Goal: Information Seeking & Learning: Learn about a topic

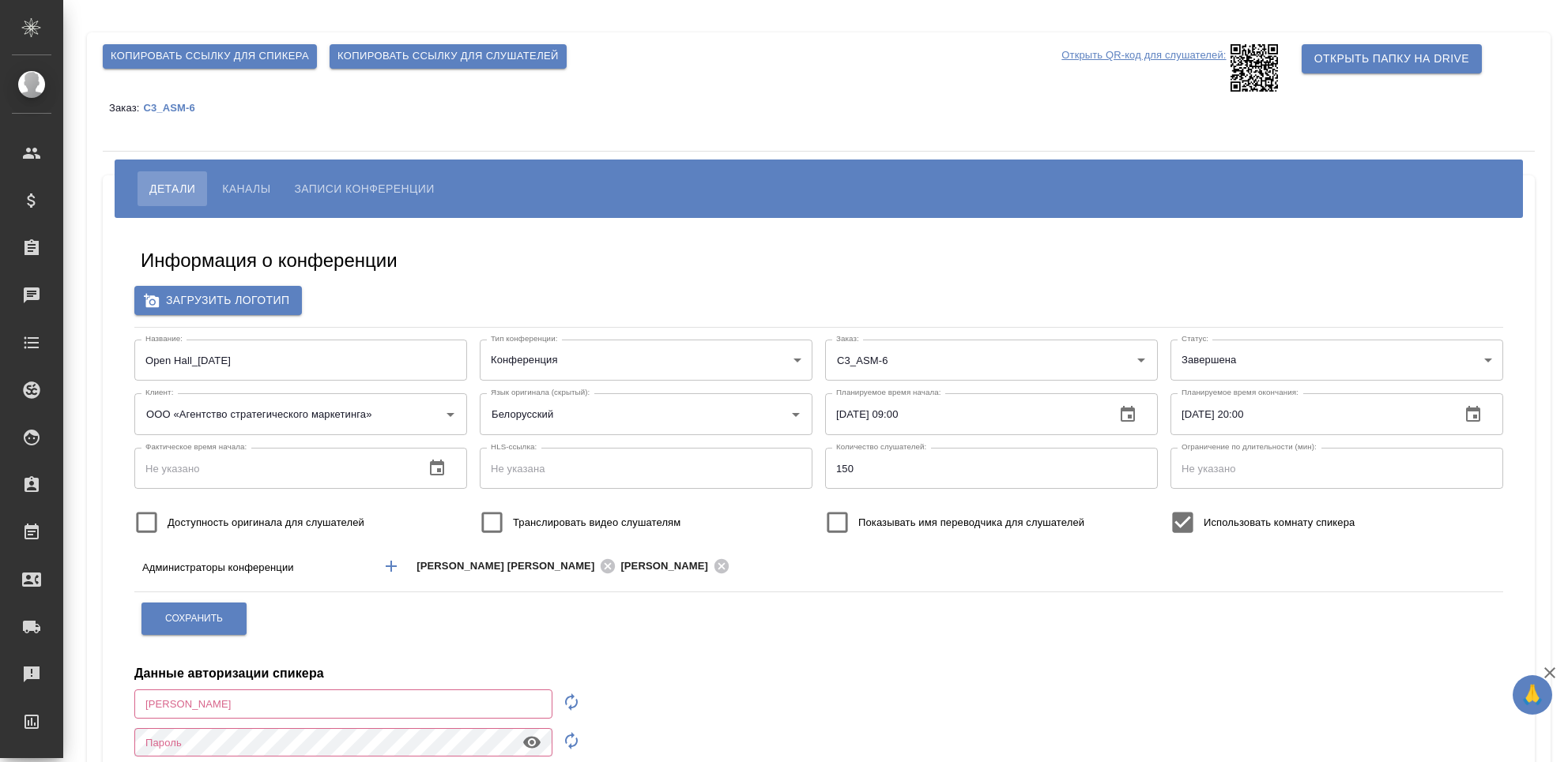
click at [352, 177] on button "Записи конференции" at bounding box center [364, 188] width 164 height 34
click at [246, 177] on button "Каналы" at bounding box center [245, 188] width 72 height 34
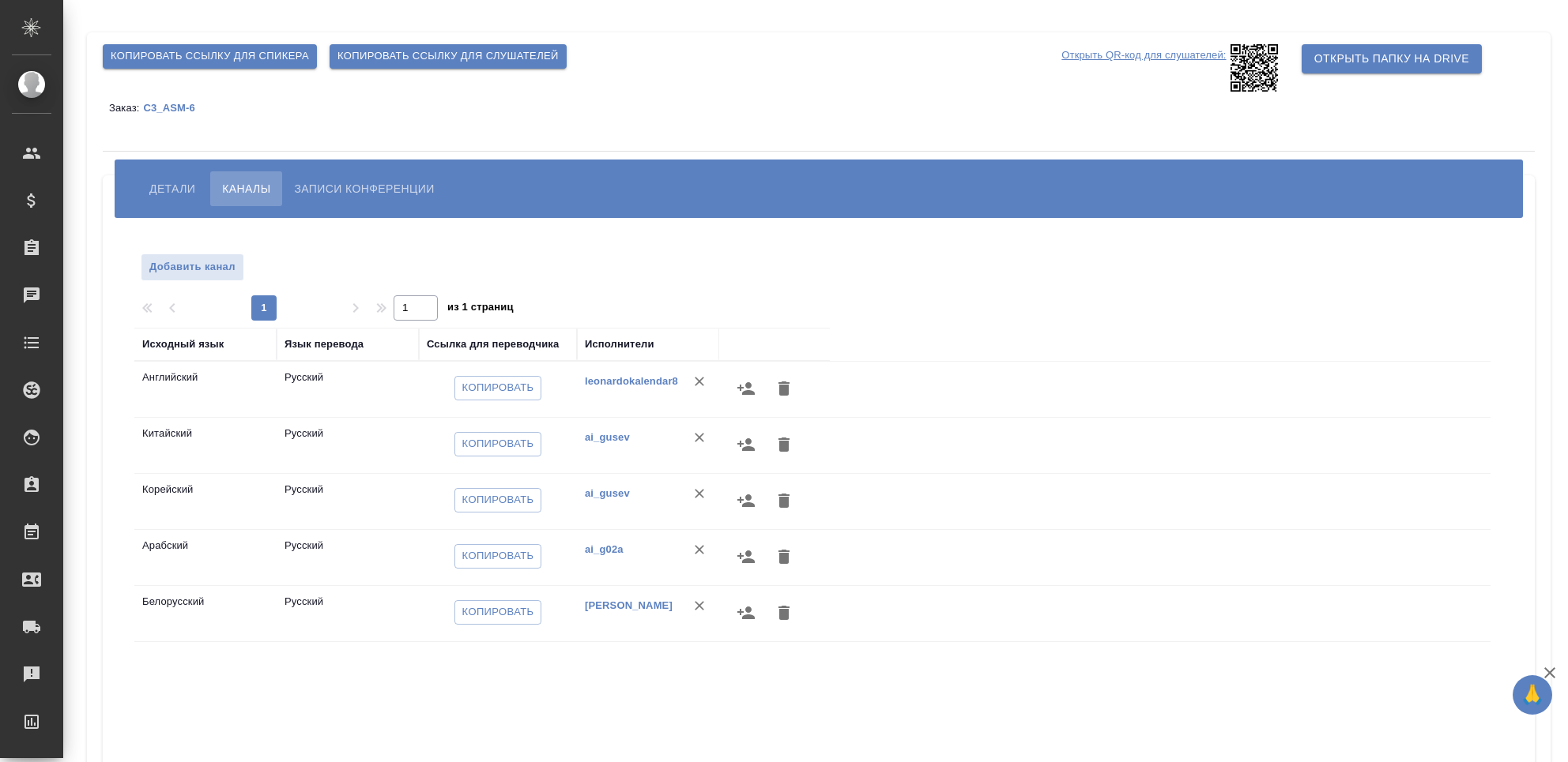
click at [331, 167] on div "[PERSON_NAME] Записи конференции" at bounding box center [819, 188] width 1409 height 59
click at [335, 192] on span "Записи конференции" at bounding box center [364, 188] width 140 height 19
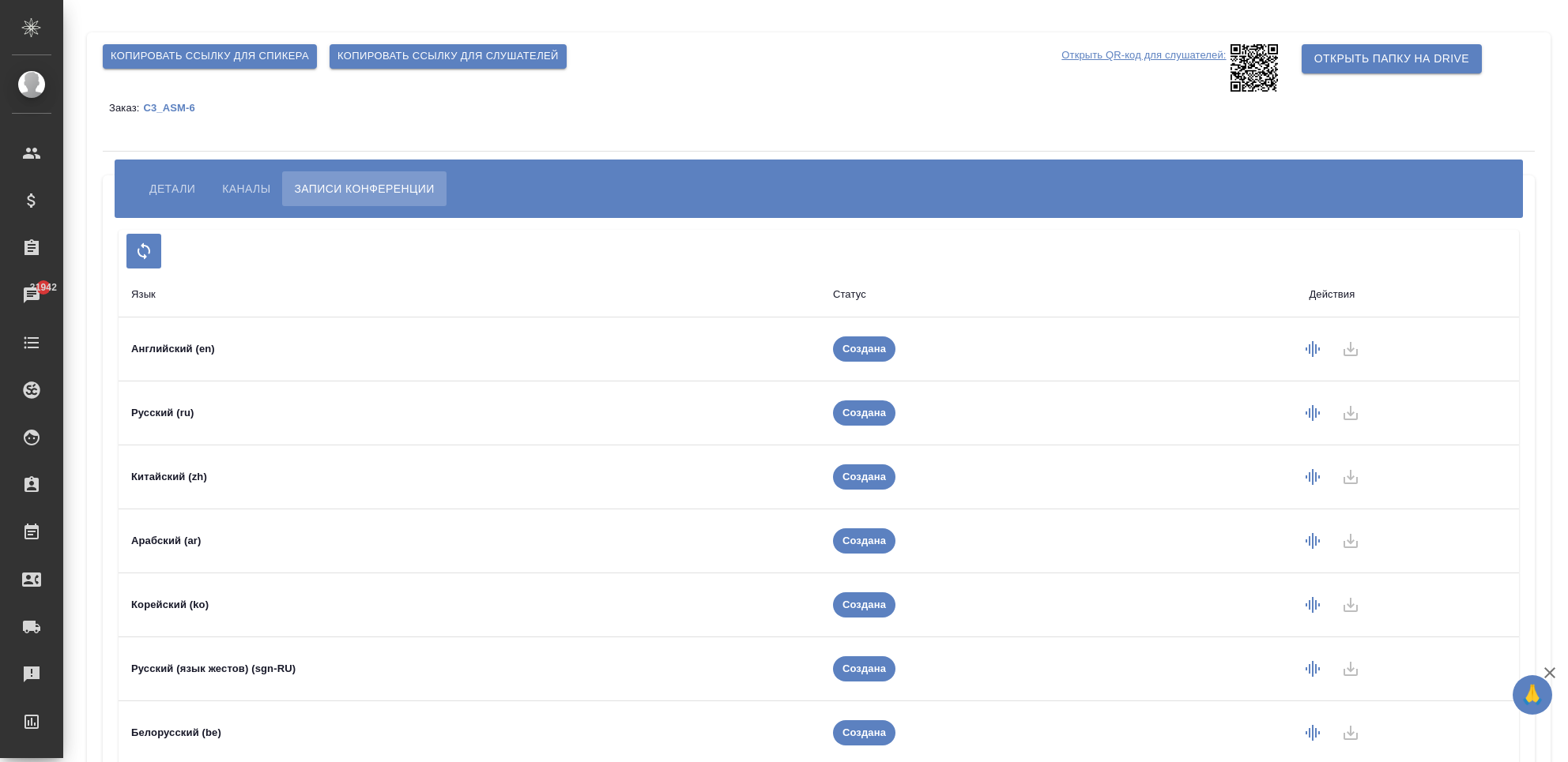
scroll to position [83, 0]
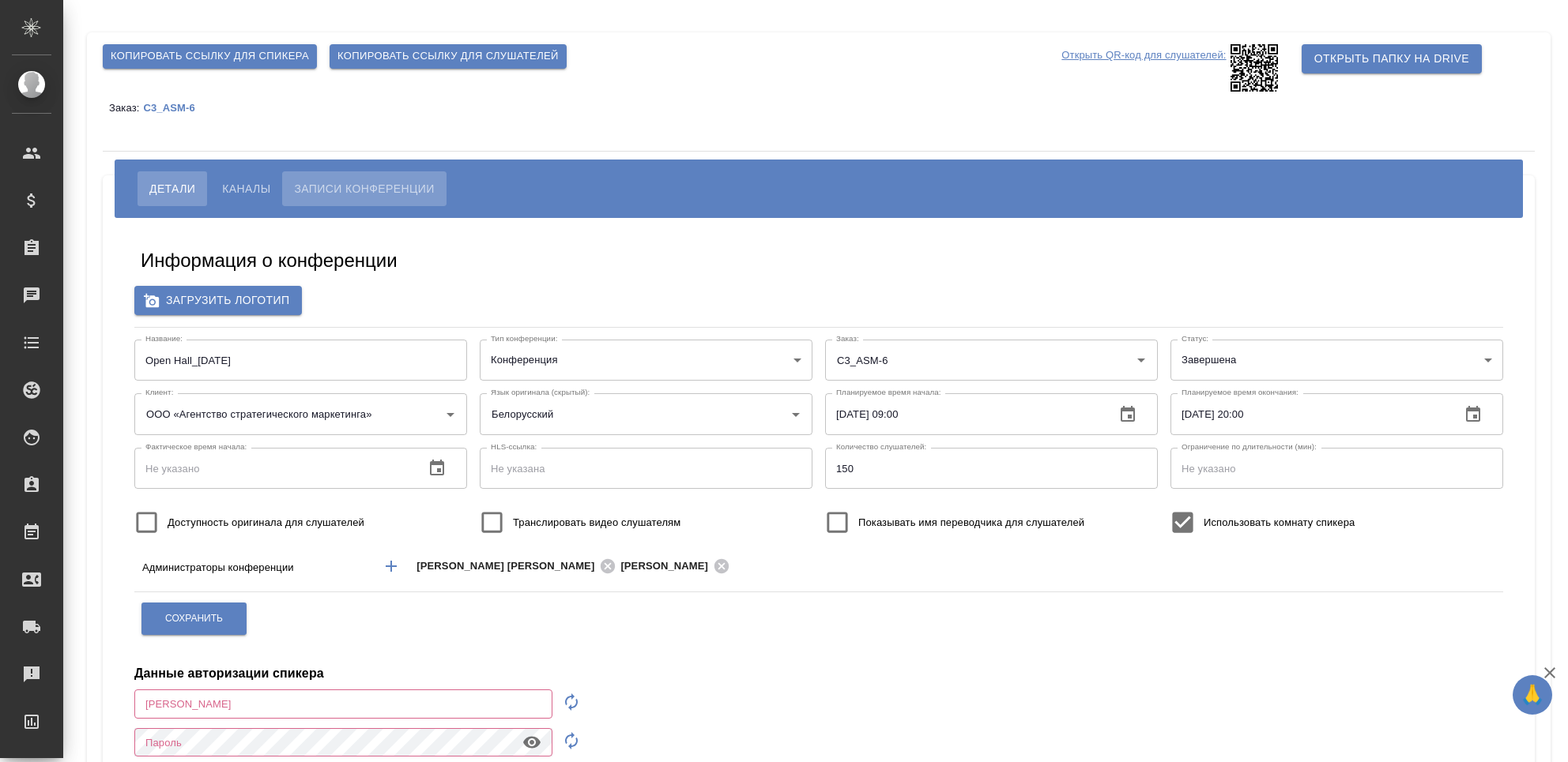
click at [364, 173] on button "Записи конференции" at bounding box center [364, 188] width 164 height 34
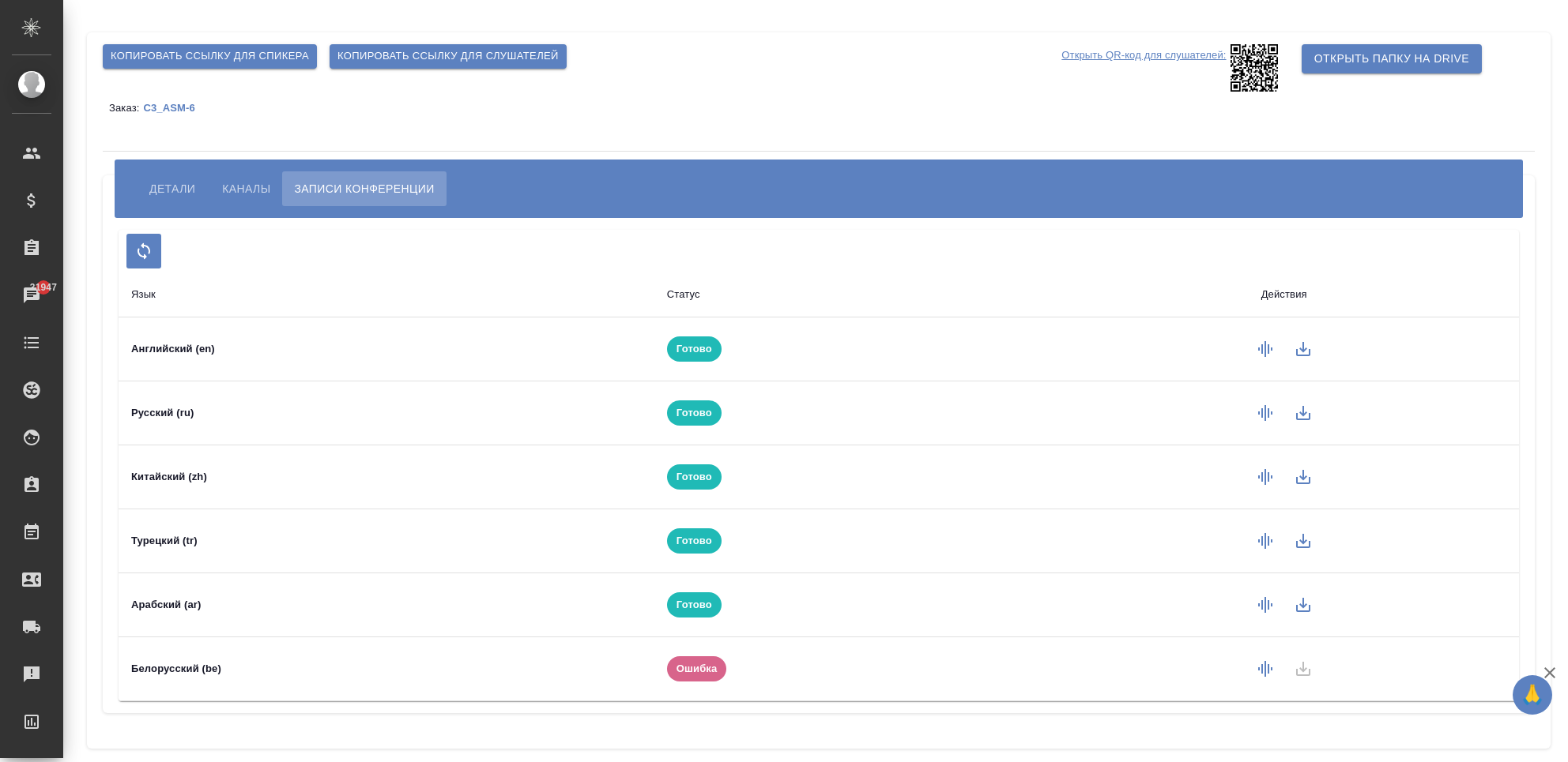
click at [171, 188] on span "Детали" at bounding box center [172, 188] width 46 height 19
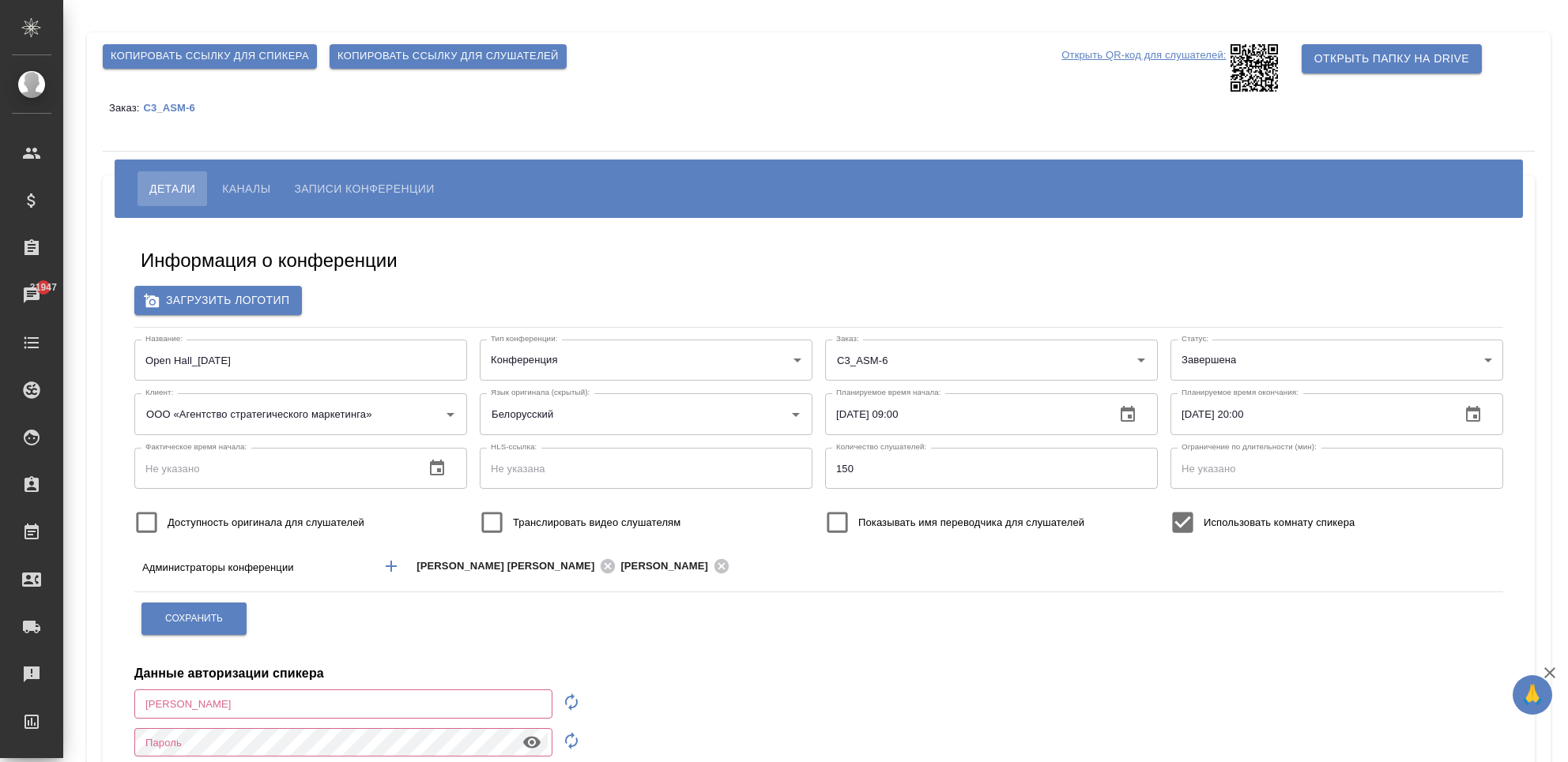
drag, startPoint x: 225, startPoint y: 190, endPoint x: 421, endPoint y: 191, distance: 196.0
click at [225, 190] on span "Каналы" at bounding box center [245, 188] width 48 height 19
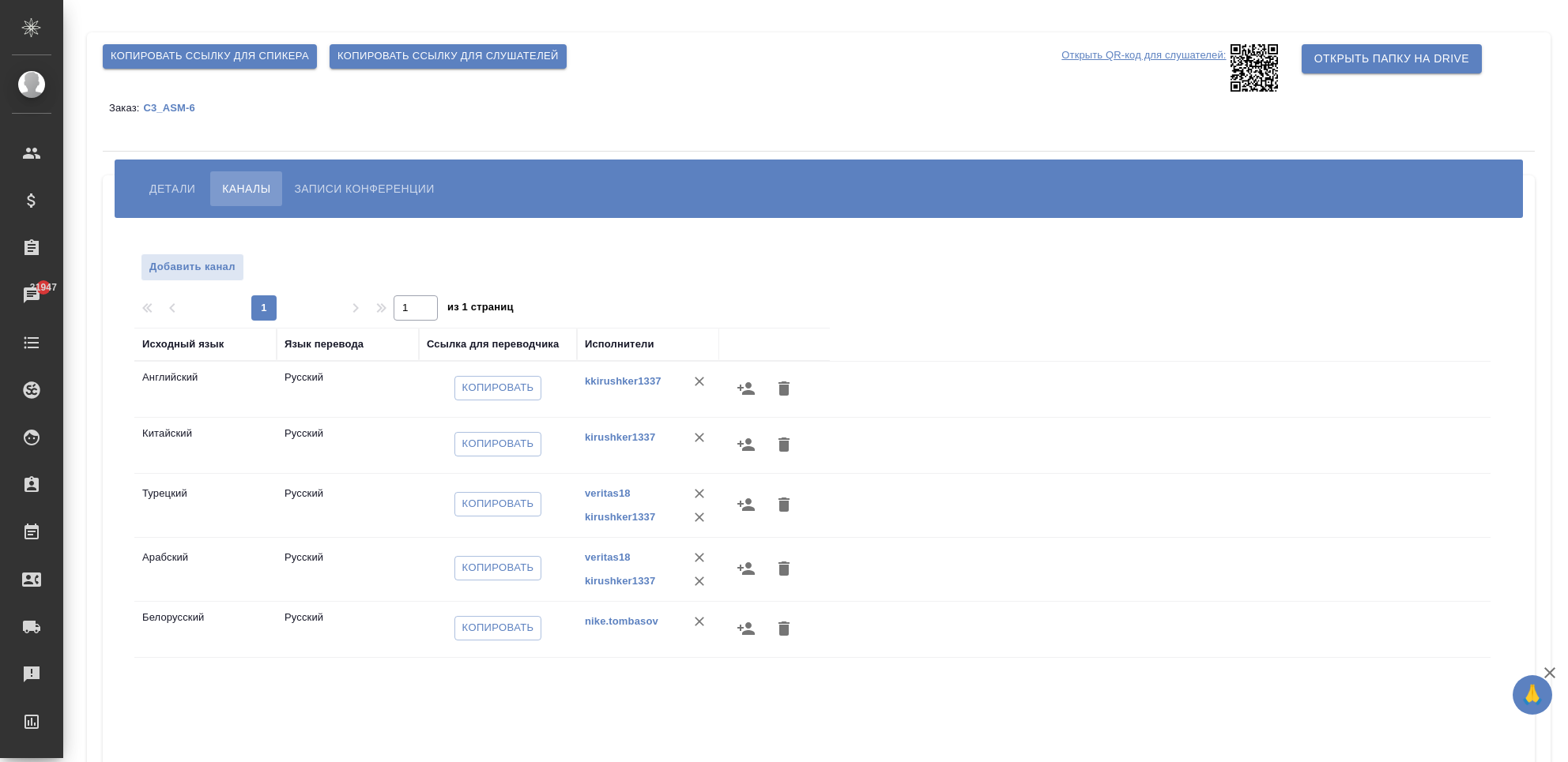
click at [401, 194] on span "Записи конференции" at bounding box center [364, 188] width 140 height 19
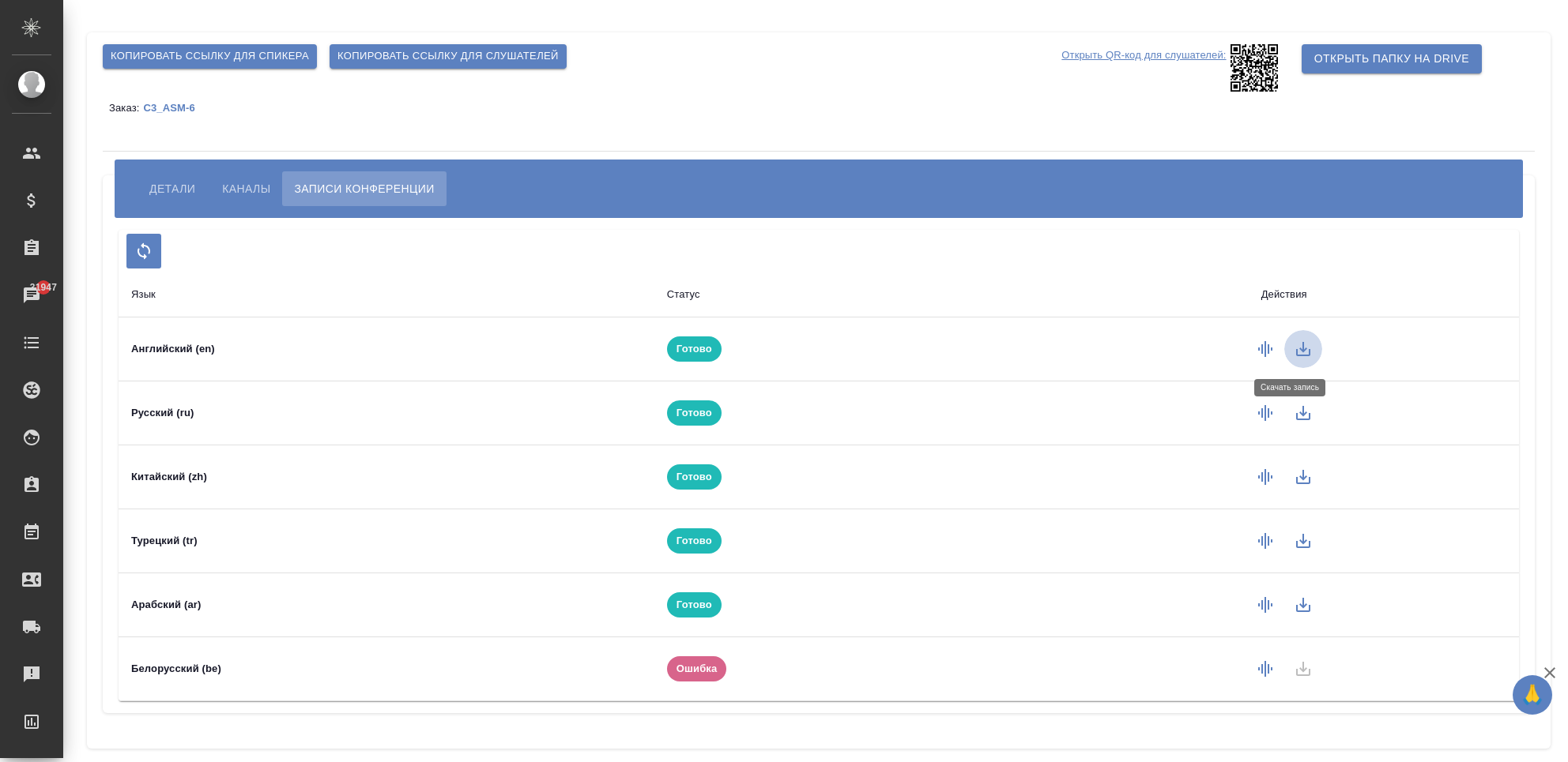
click at [1297, 345] on icon "button" at bounding box center [1303, 348] width 19 height 19
